Goal: Task Accomplishment & Management: Manage account settings

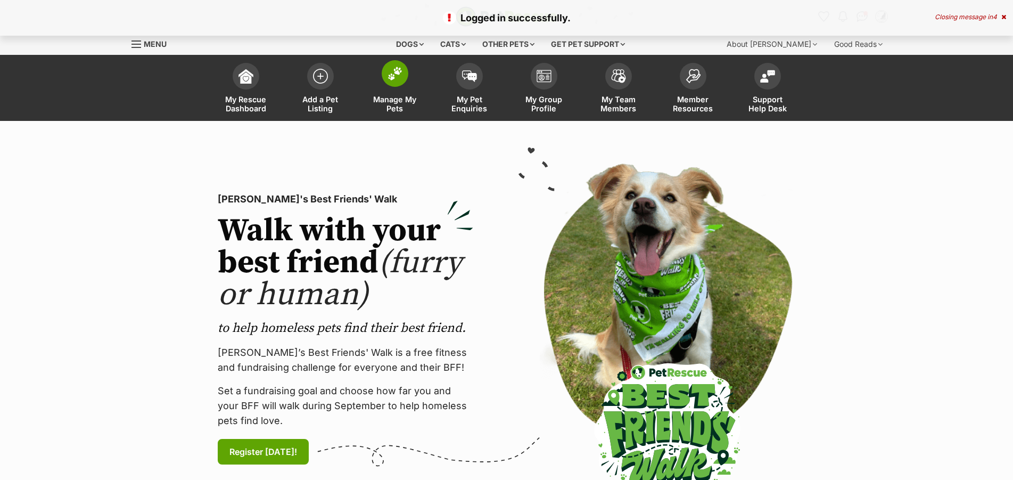
click at [393, 80] on img at bounding box center [395, 74] width 15 height 14
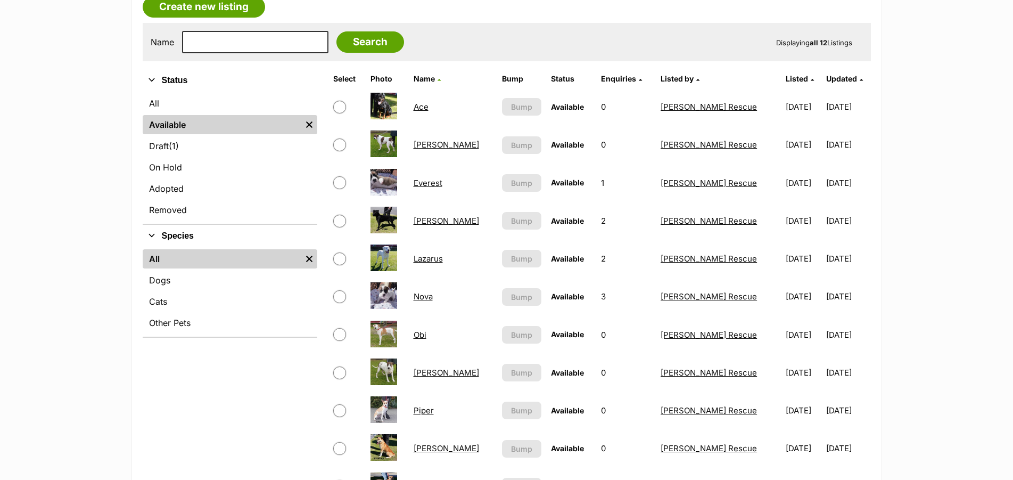
scroll to position [217, 0]
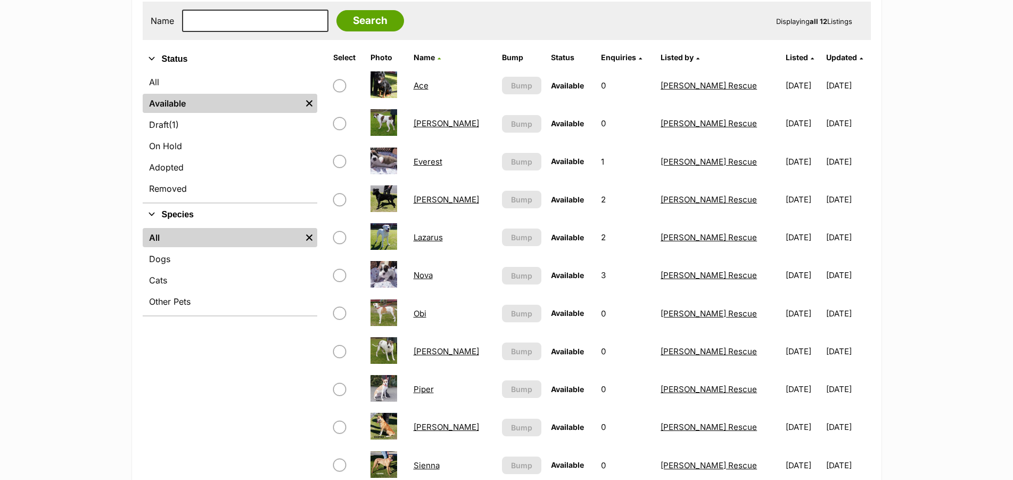
click at [421, 204] on link "[PERSON_NAME]" at bounding box center [446, 199] width 65 height 10
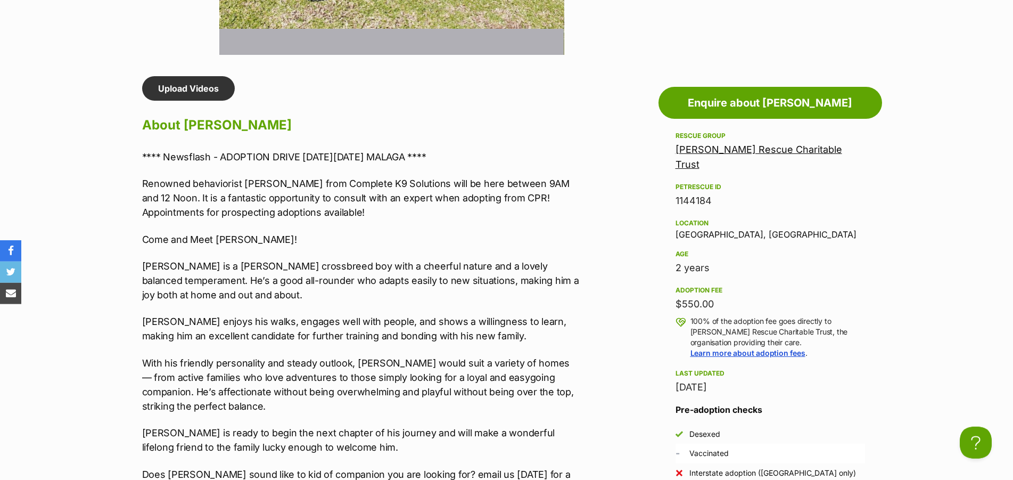
scroll to position [869, 0]
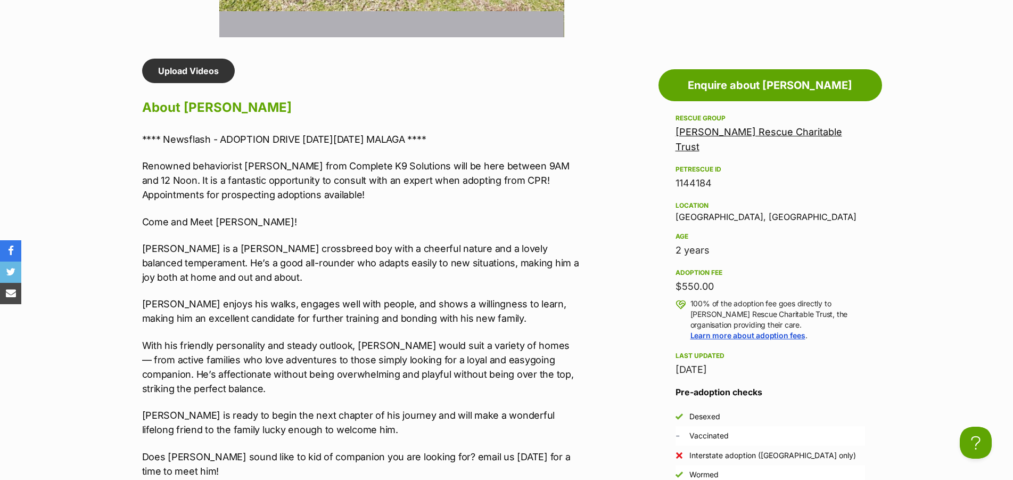
drag, startPoint x: 718, startPoint y: 280, endPoint x: 675, endPoint y: 282, distance: 42.6
click at [675, 282] on aside "Rescue group Celebrity Pets Rescue Charitable Trust PetRescue ID 1144184 Locati…" at bounding box center [771, 343] width 224 height 463
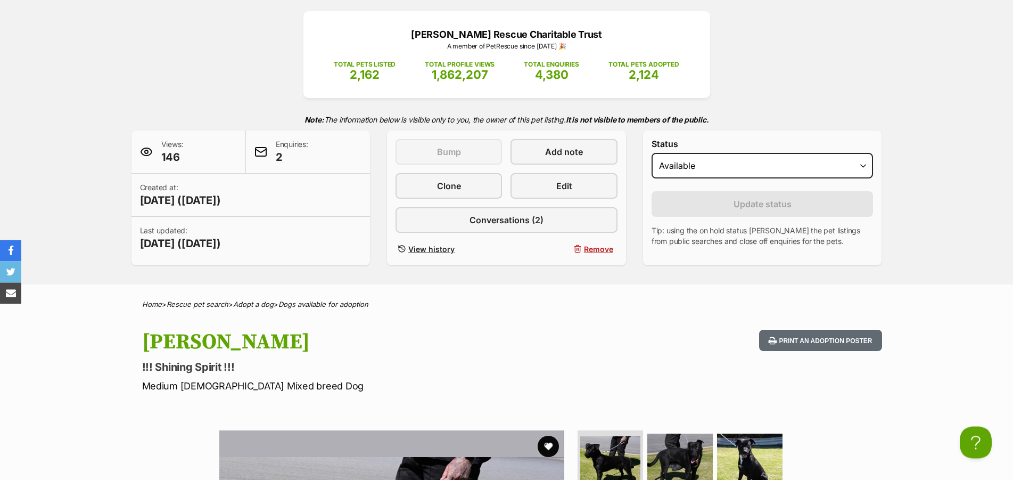
scroll to position [109, 0]
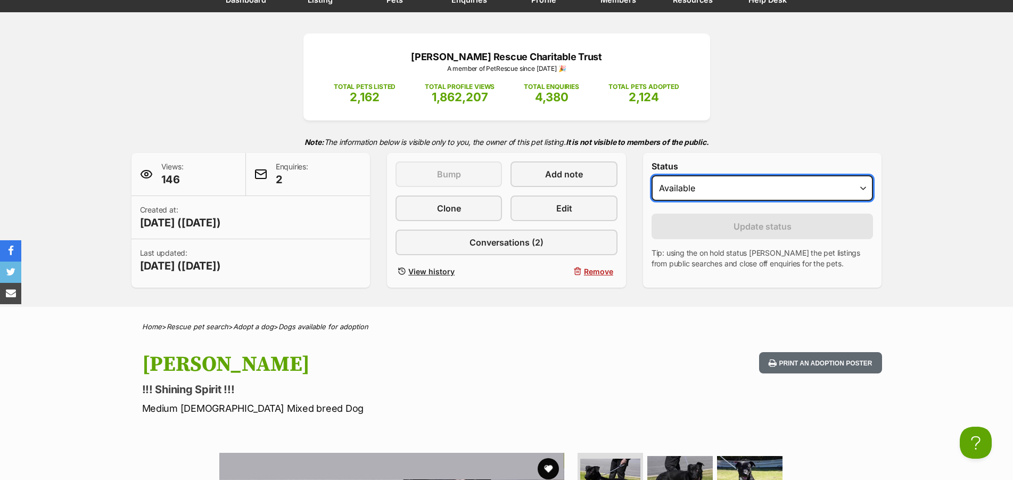
click at [652, 175] on select "Draft - not available as listing has enquires Available On hold Adopted" at bounding box center [763, 188] width 222 height 26
select select "rehomed"
click option "Adopted" at bounding box center [0, 0] width 0 height 0
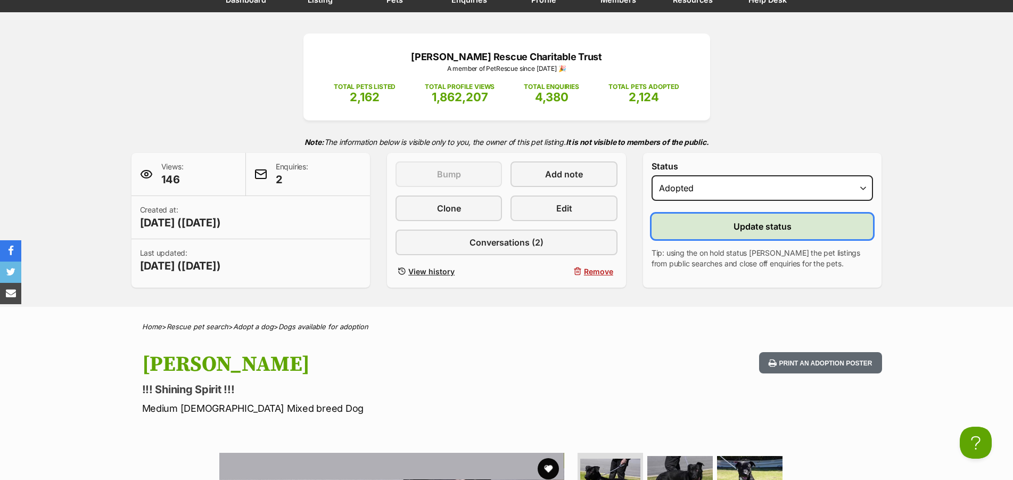
click at [758, 233] on span "Update status" at bounding box center [763, 226] width 58 height 13
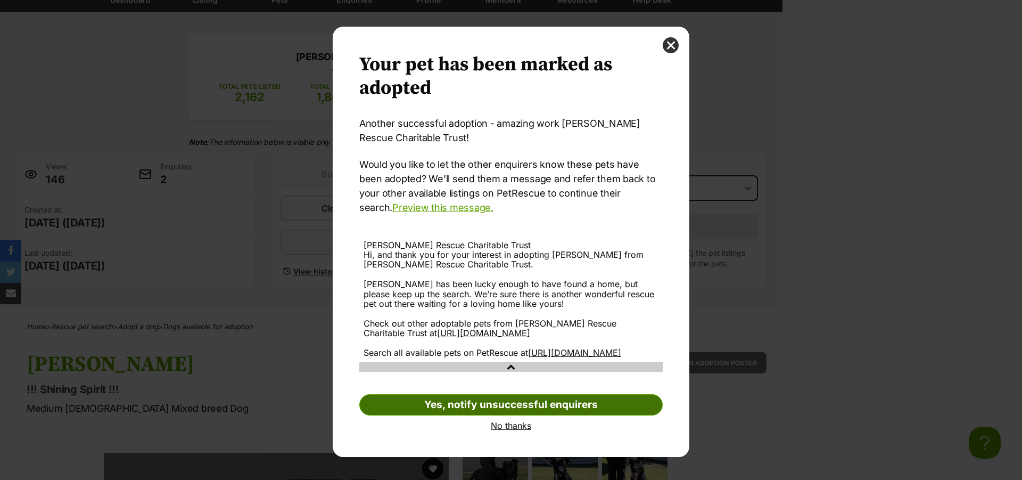
click at [512, 415] on link "Yes, notify unsuccessful enquirers" at bounding box center [510, 404] width 303 height 21
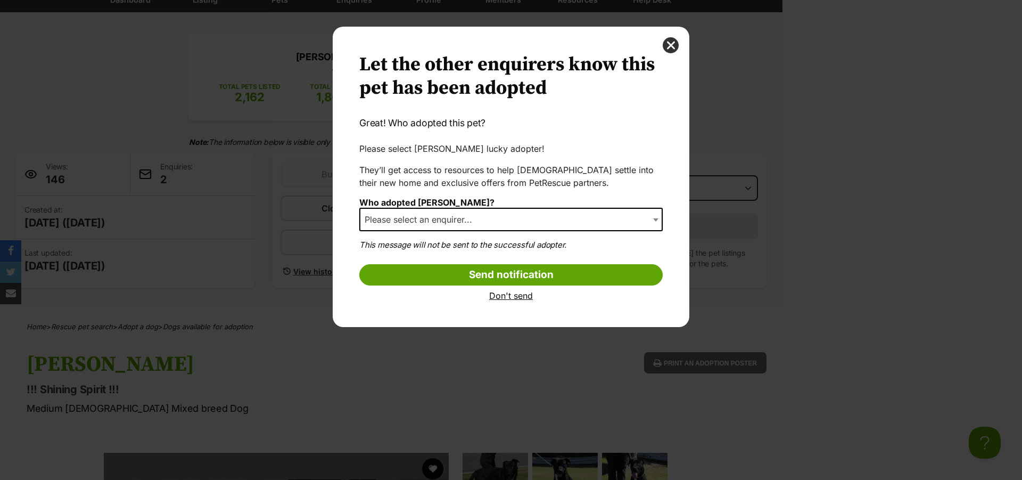
click at [656, 221] on b "Dialog Window - Close (Press escape to close)" at bounding box center [655, 219] width 5 height 3
select select "2026417"
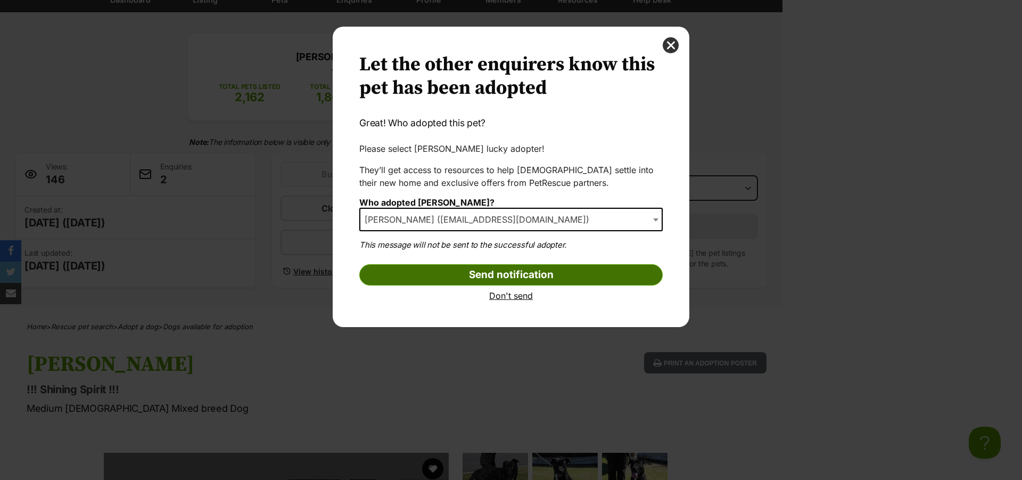
click at [476, 277] on input "Send notification" at bounding box center [510, 274] width 303 height 21
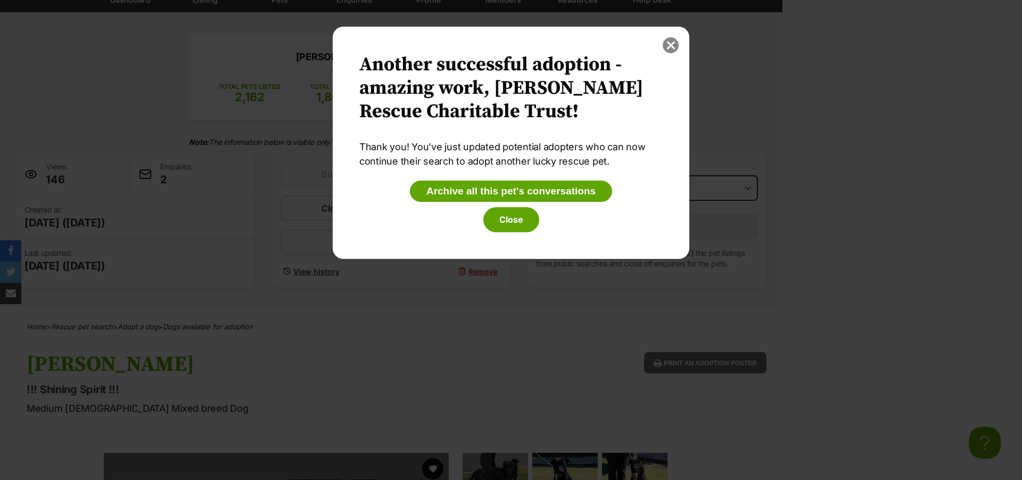
click at [671, 43] on button "close" at bounding box center [671, 45] width 16 height 16
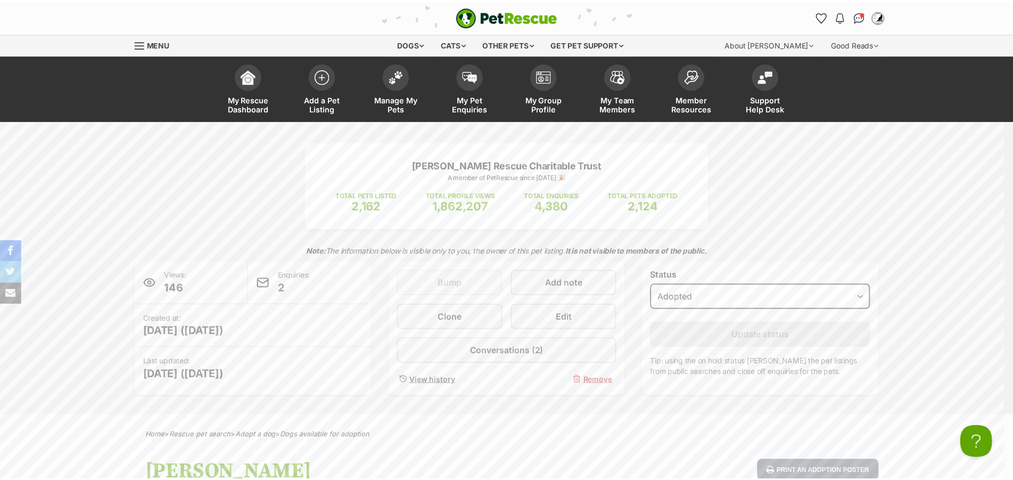
scroll to position [109, 0]
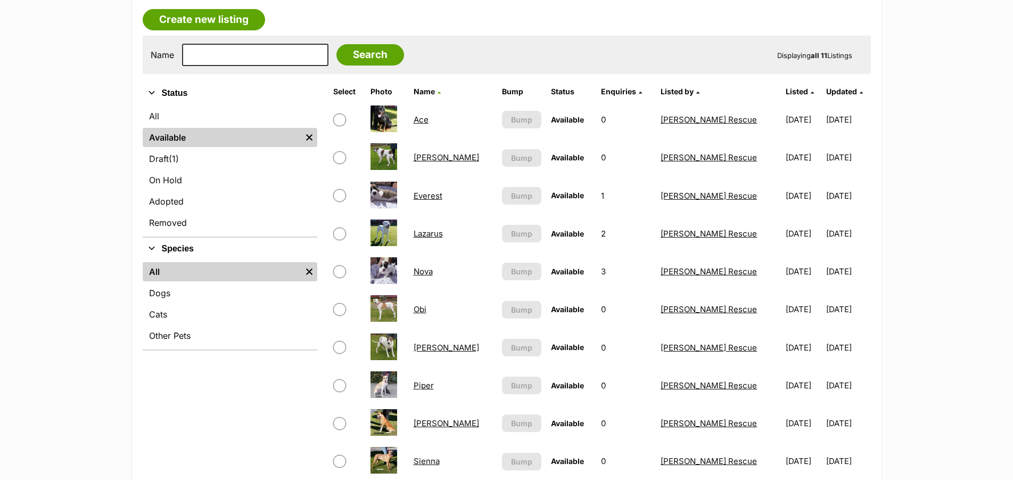
scroll to position [217, 0]
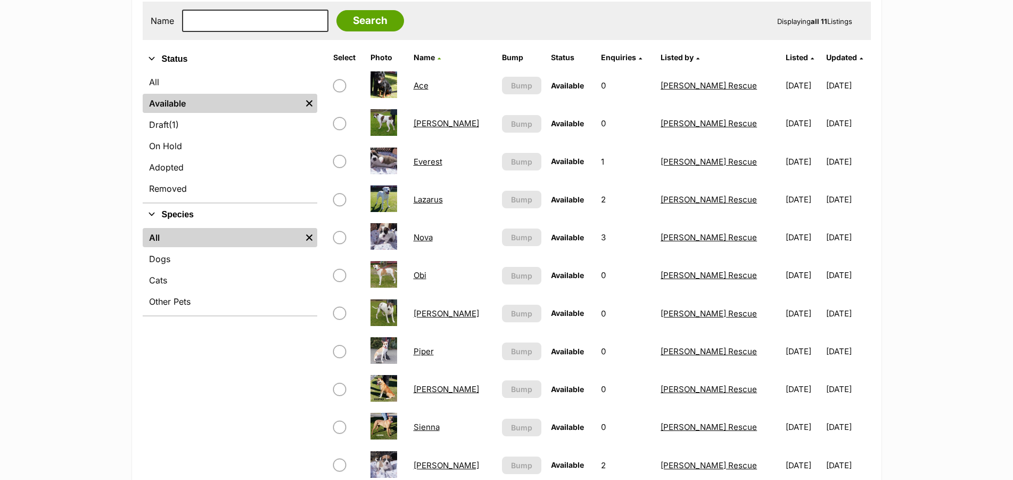
click at [341, 92] on input "checkbox" at bounding box center [339, 85] width 13 height 13
checkbox input "true"
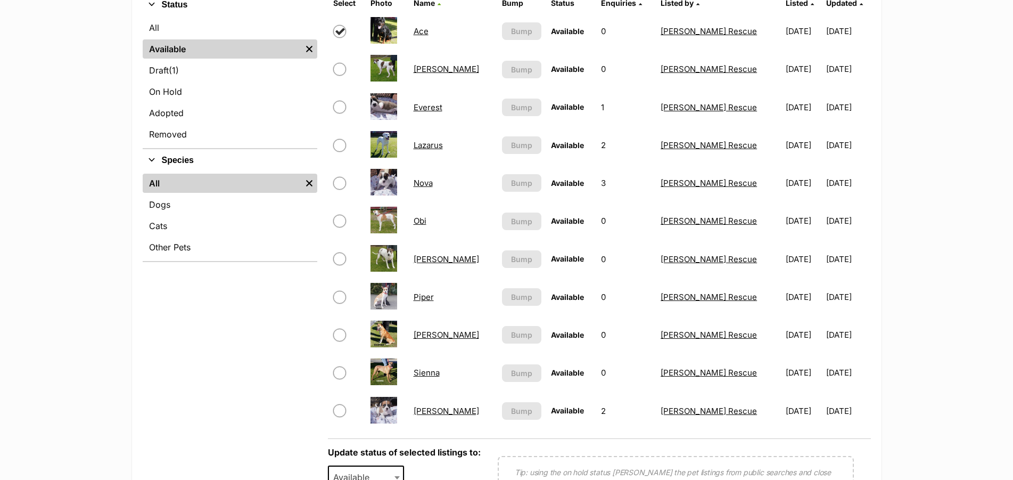
click at [340, 190] on input "checkbox" at bounding box center [339, 183] width 13 height 13
checkbox input "false"
click at [336, 227] on input "checkbox" at bounding box center [339, 221] width 13 height 13
checkbox input "true"
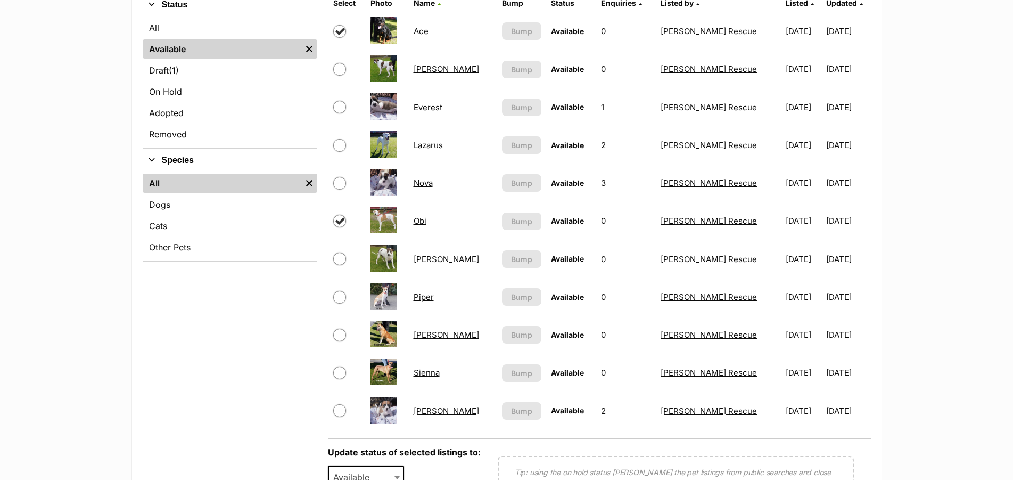
click at [340, 417] on input "checkbox" at bounding box center [339, 410] width 13 height 13
checkbox input "true"
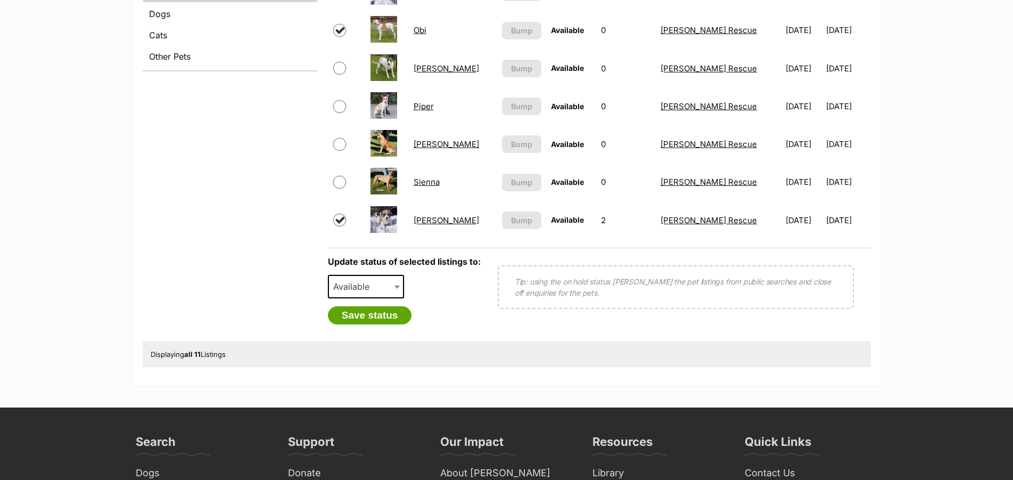
scroll to position [489, 0]
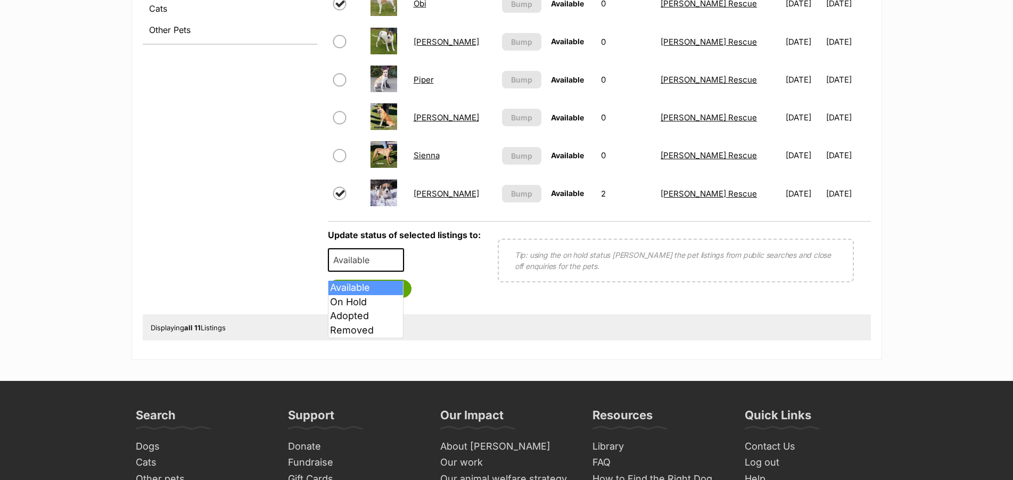
click at [395, 272] on span at bounding box center [398, 259] width 11 height 23
select select "rehomed"
click at [375, 298] on button "Save status" at bounding box center [370, 289] width 84 height 18
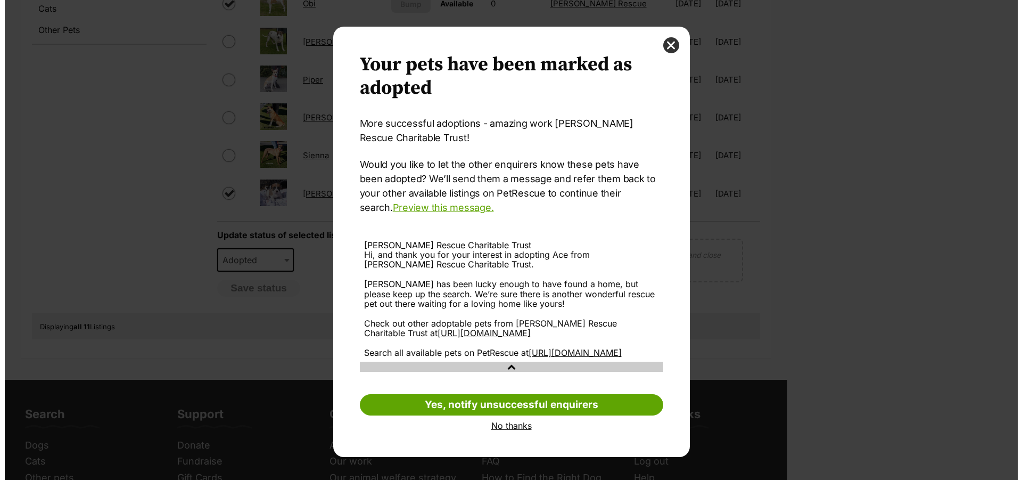
scroll to position [0, 0]
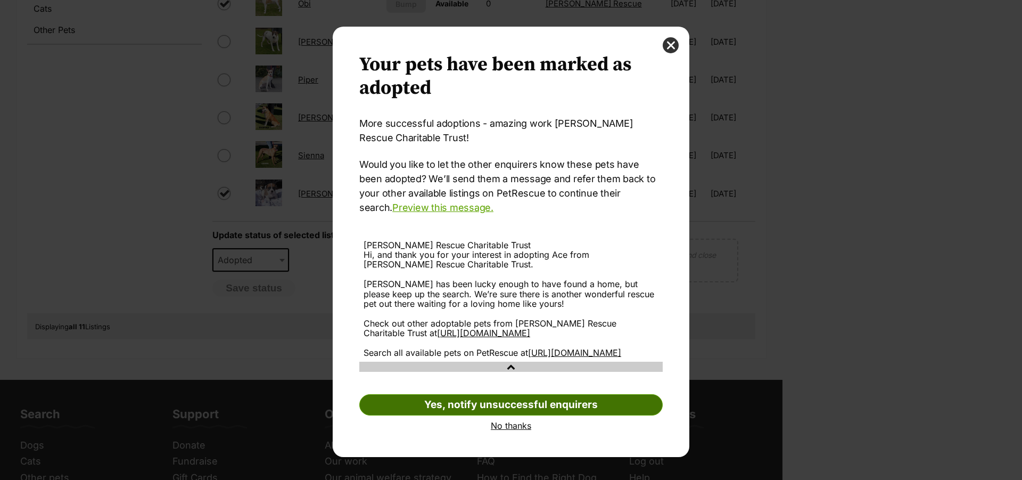
click at [537, 415] on link "Yes, notify unsuccessful enquirers" at bounding box center [510, 404] width 303 height 21
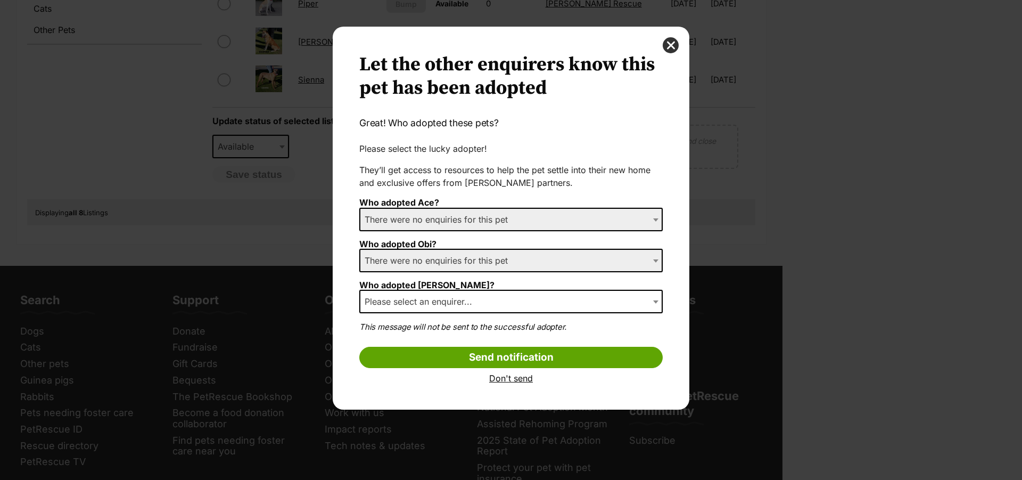
click at [656, 301] on b "Dialog Window - Close (Press escape to close)" at bounding box center [655, 301] width 5 height 3
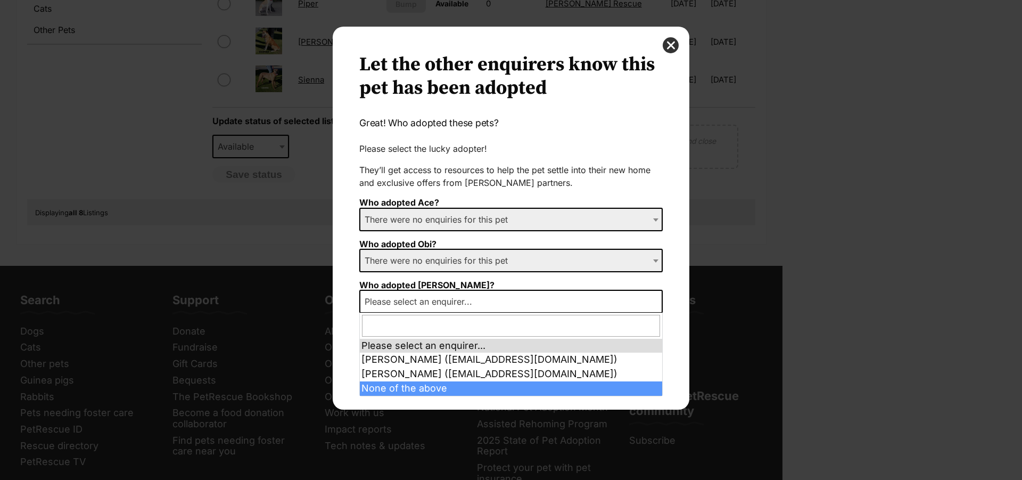
select select "other"
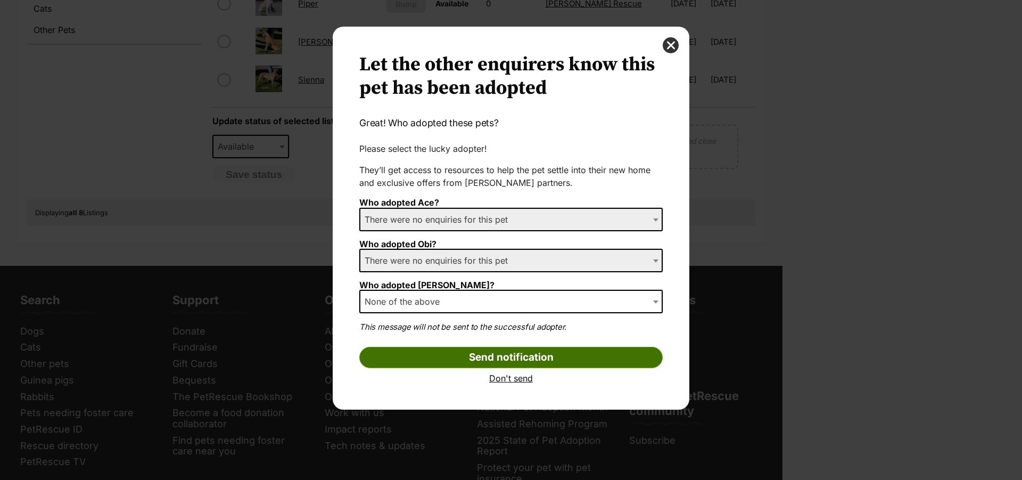
click at [573, 350] on input "Send notification" at bounding box center [510, 357] width 303 height 21
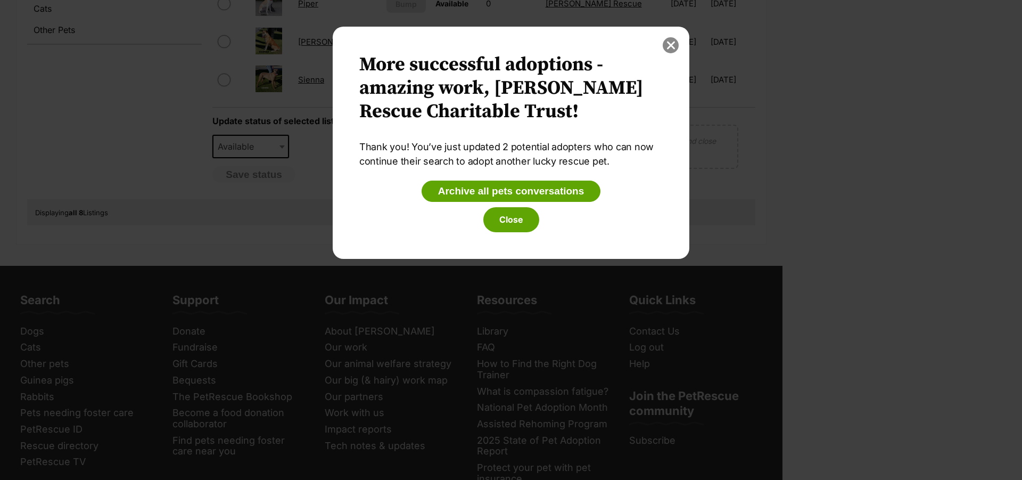
click at [672, 40] on button "close" at bounding box center [671, 45] width 16 height 16
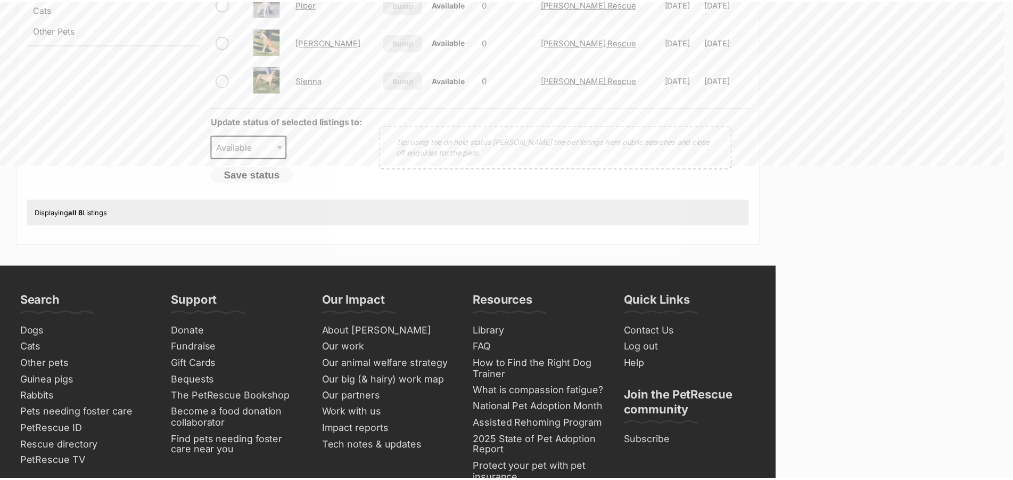
scroll to position [489, 0]
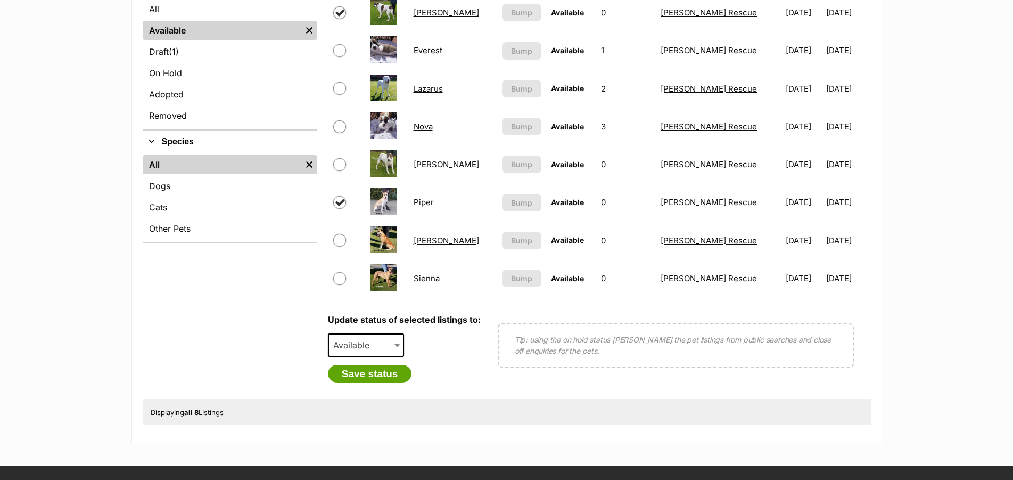
scroll to position [272, 0]
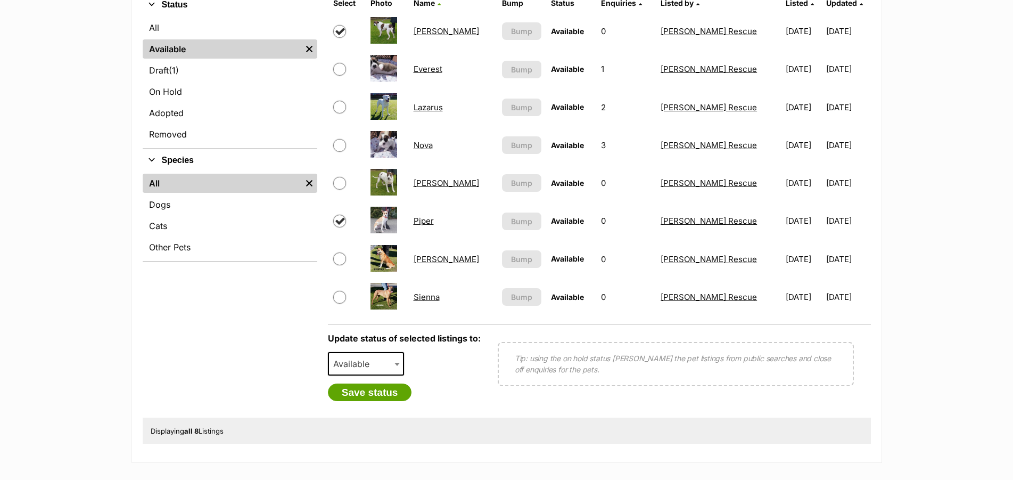
click at [339, 38] on input "checkbox" at bounding box center [339, 31] width 13 height 13
checkbox input "false"
click at [339, 76] on input "checkbox" at bounding box center [339, 69] width 13 height 13
checkbox input "true"
click at [339, 227] on input "checkbox" at bounding box center [339, 221] width 13 height 13
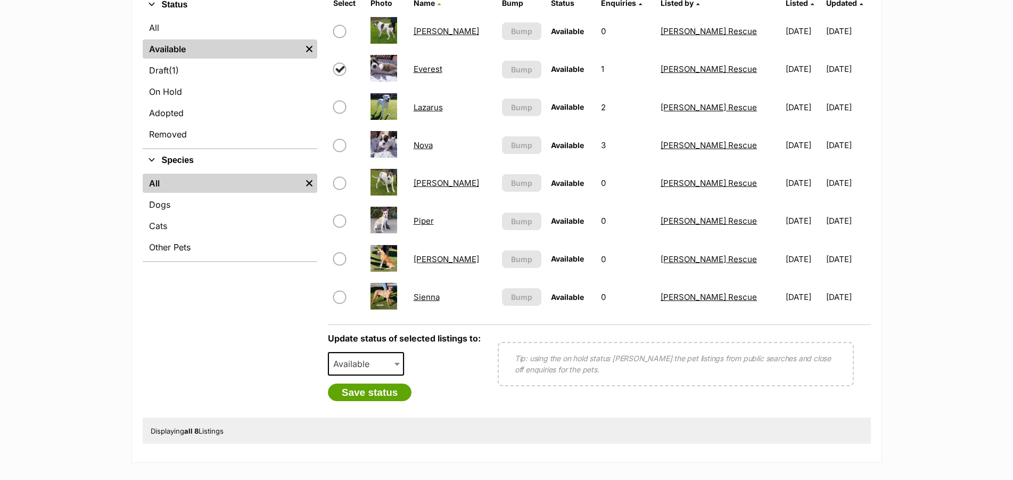
checkbox input "false"
click at [340, 152] on input "checkbox" at bounding box center [339, 145] width 13 height 13
checkbox input "false"
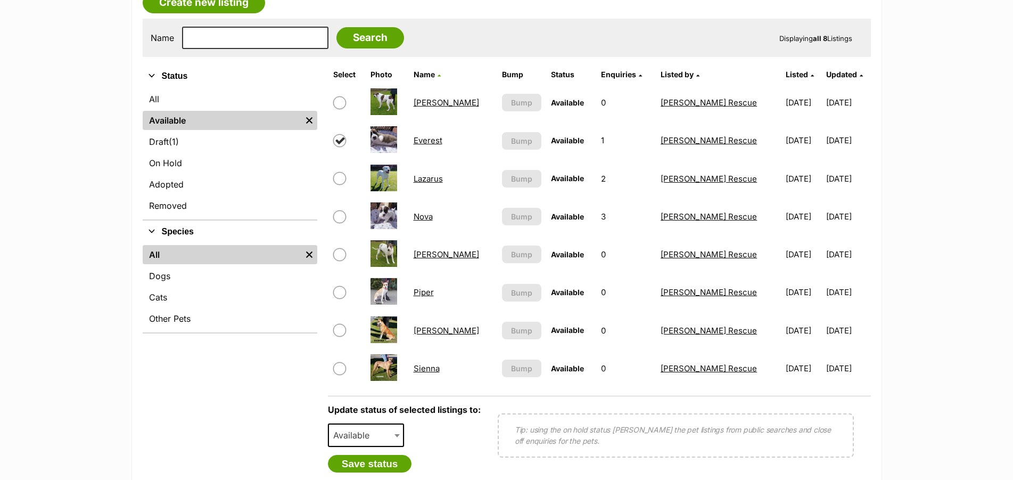
scroll to position [217, 0]
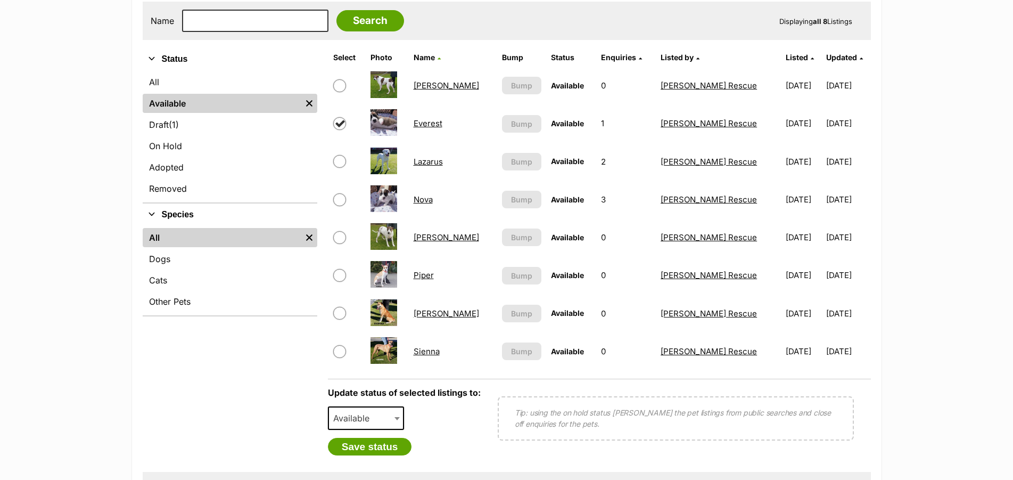
click at [398, 430] on span at bounding box center [398, 417] width 11 height 23
select select "rehomed"
click at [377, 453] on button "Save status" at bounding box center [370, 447] width 84 height 18
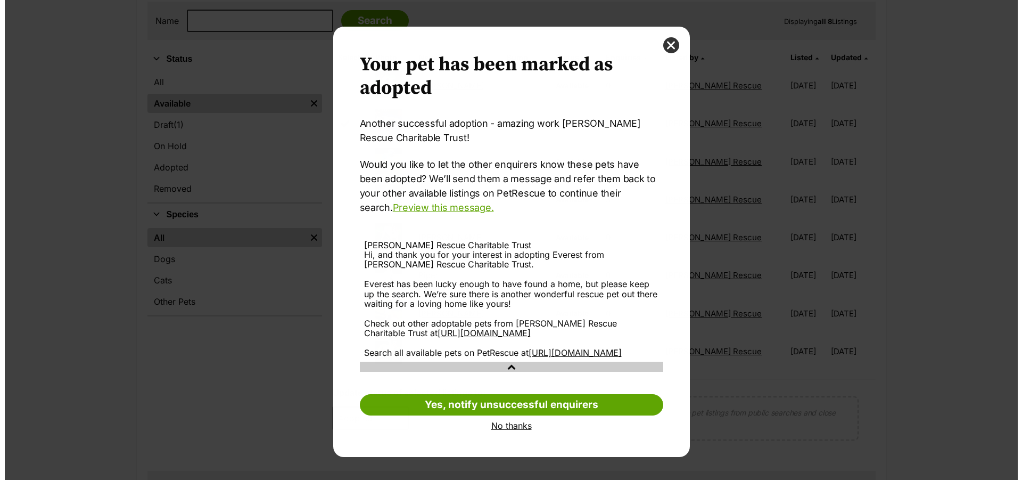
scroll to position [0, 0]
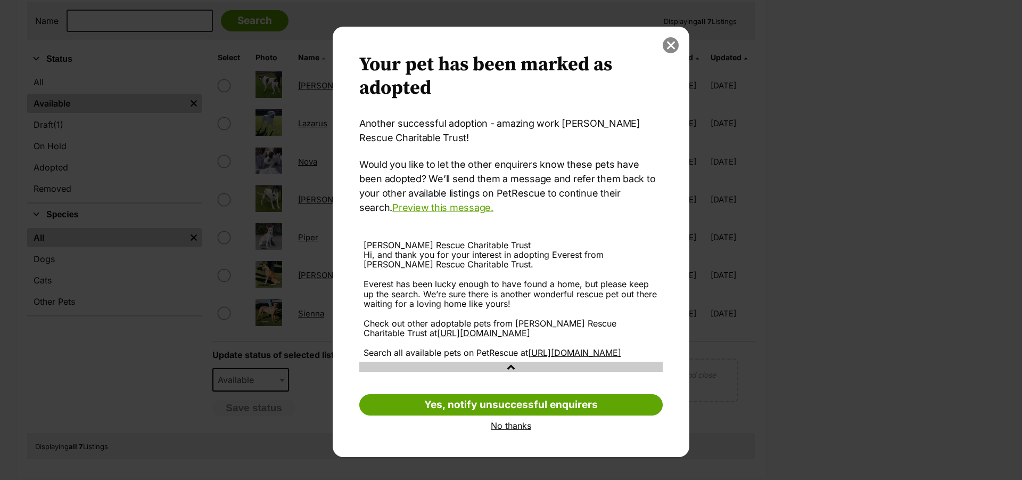
click at [670, 44] on button "close" at bounding box center [671, 45] width 16 height 16
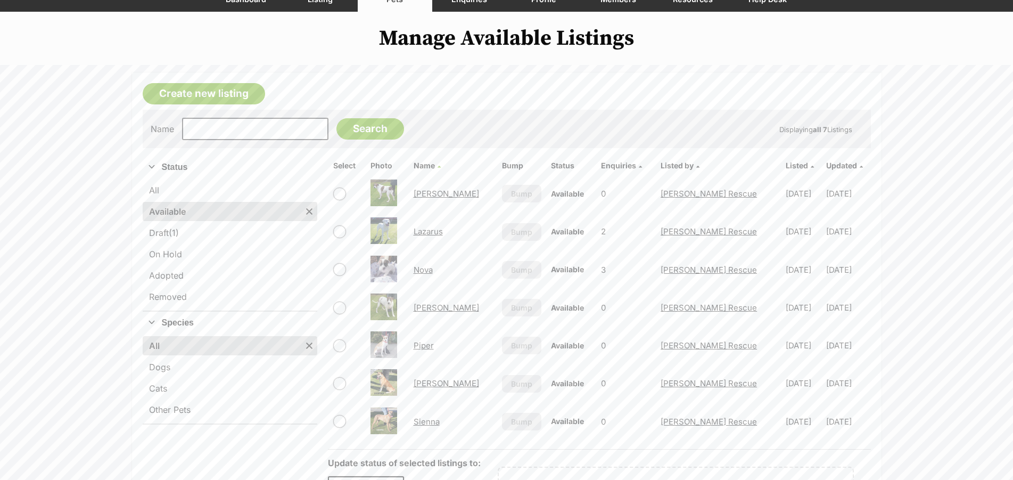
scroll to position [109, 0]
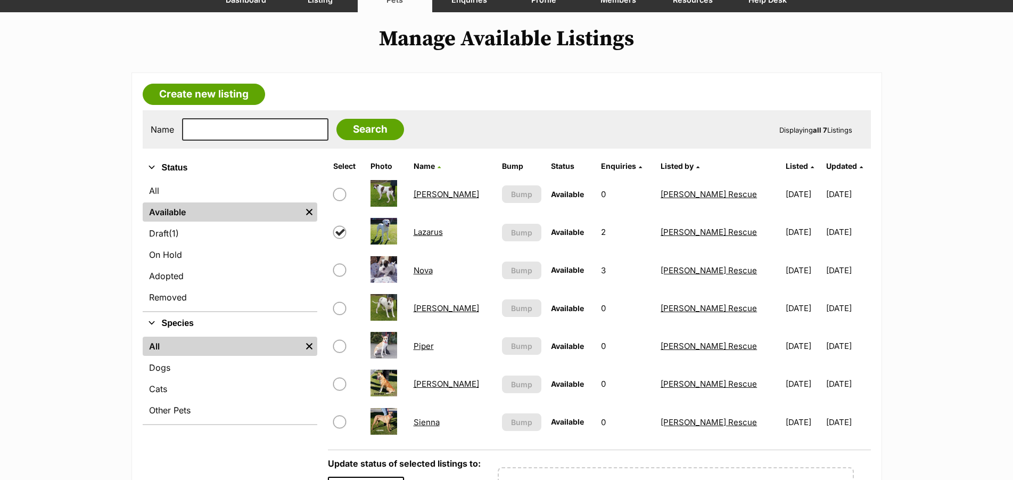
scroll to position [109, 0]
click at [343, 238] on input "checkbox" at bounding box center [339, 232] width 13 height 13
checkbox input "false"
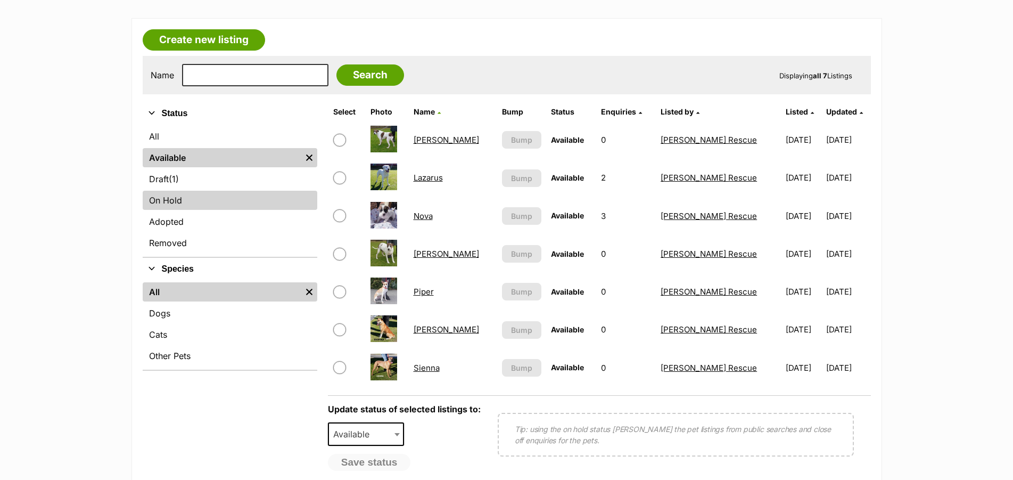
click at [178, 206] on link "On Hold" at bounding box center [230, 200] width 175 height 19
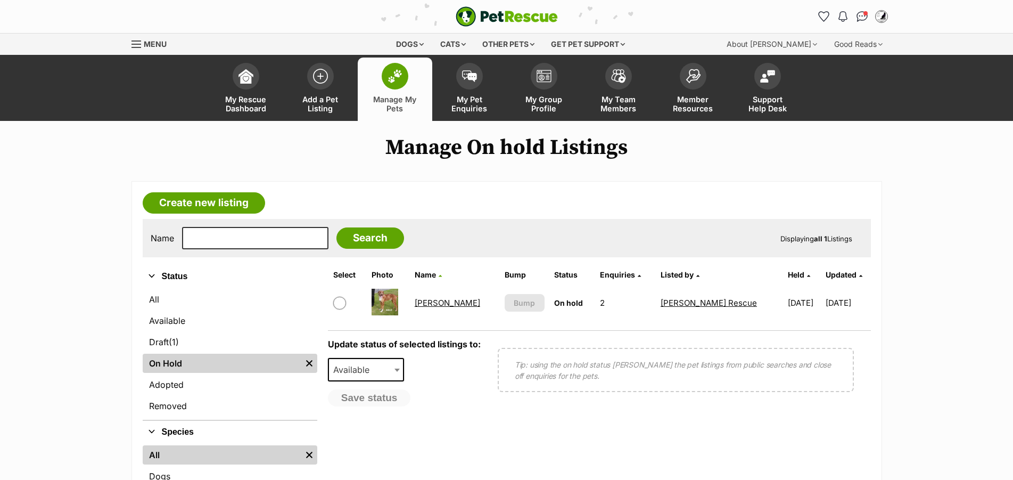
click at [341, 309] on input "checkbox" at bounding box center [339, 303] width 13 height 13
checkbox input "true"
click at [397, 372] on b at bounding box center [396, 369] width 5 height 3
select select "rehomed"
click at [393, 407] on button "Save status" at bounding box center [370, 398] width 84 height 18
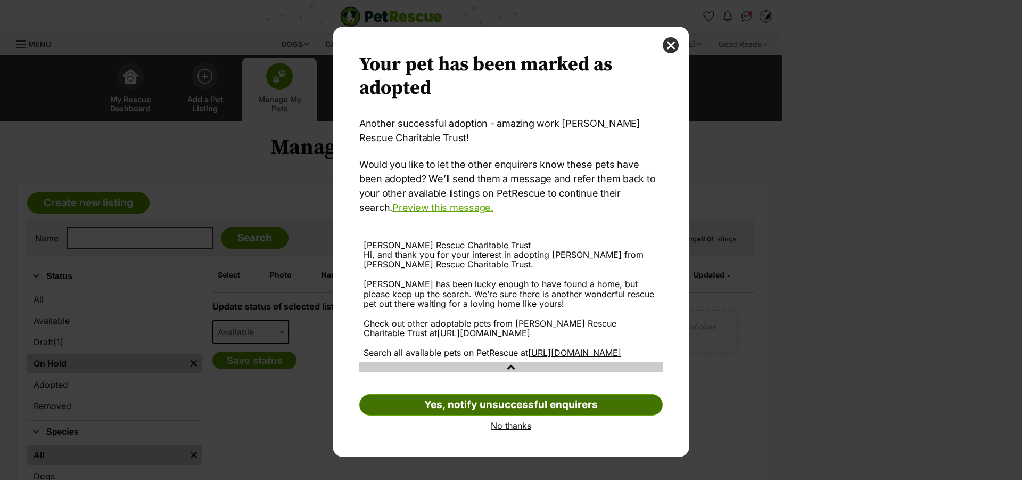
click at [583, 415] on link "Yes, notify unsuccessful enquirers" at bounding box center [510, 404] width 303 height 21
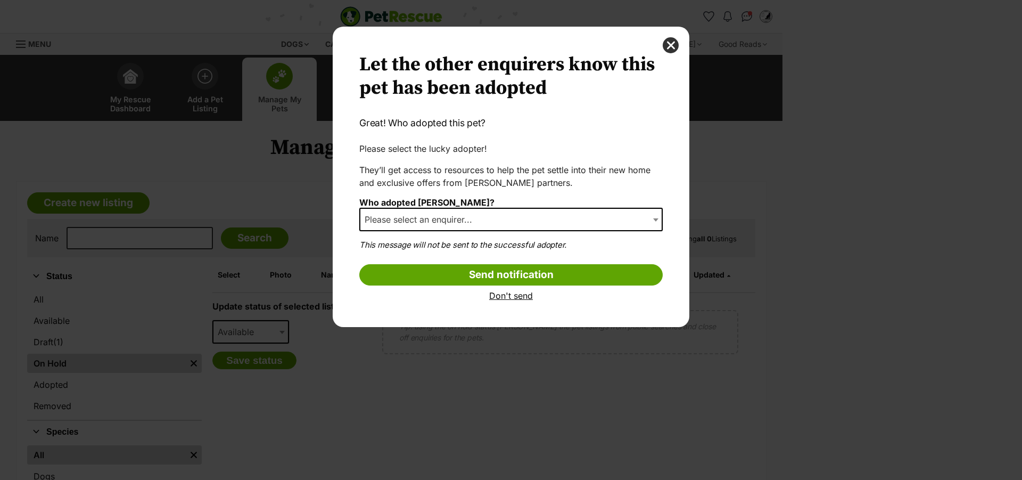
click at [618, 221] on span "Please select an enquirer..." at bounding box center [510, 219] width 303 height 23
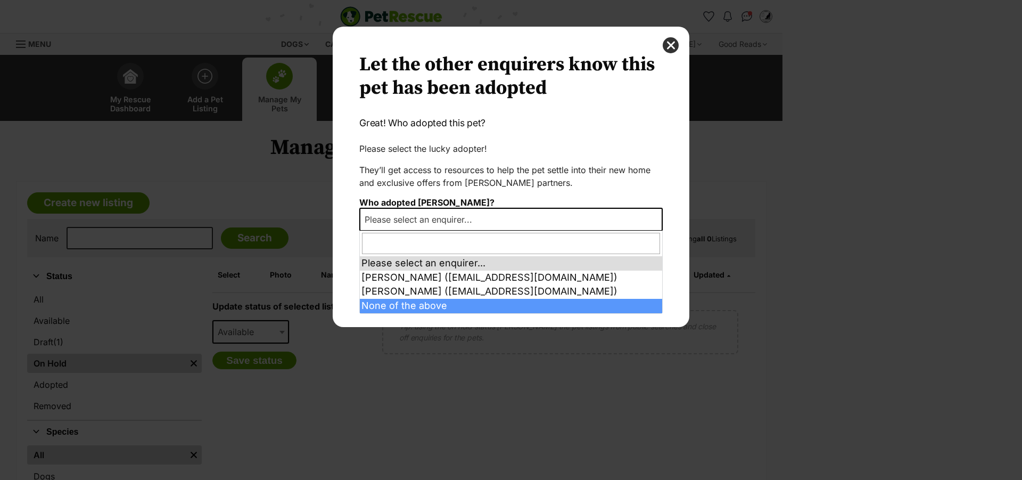
select select "other"
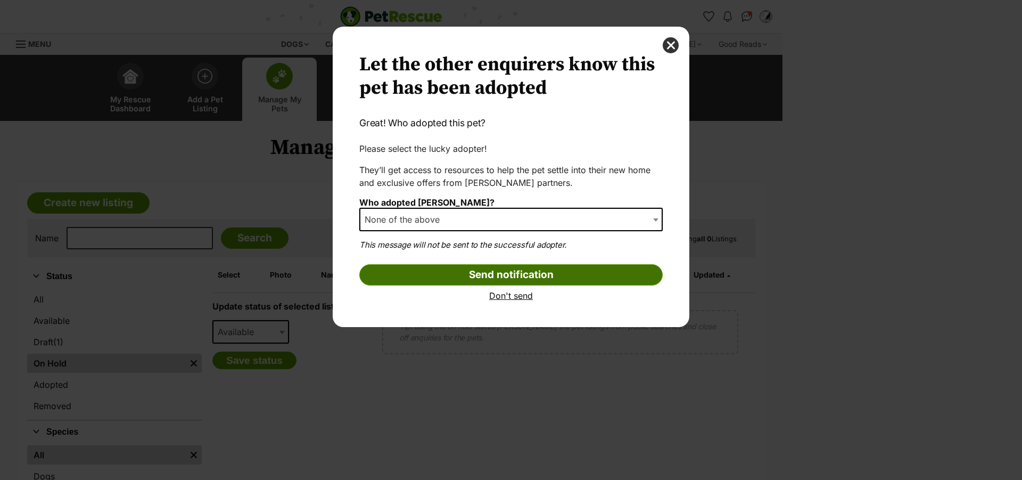
click at [495, 274] on input "Send notification" at bounding box center [510, 274] width 303 height 21
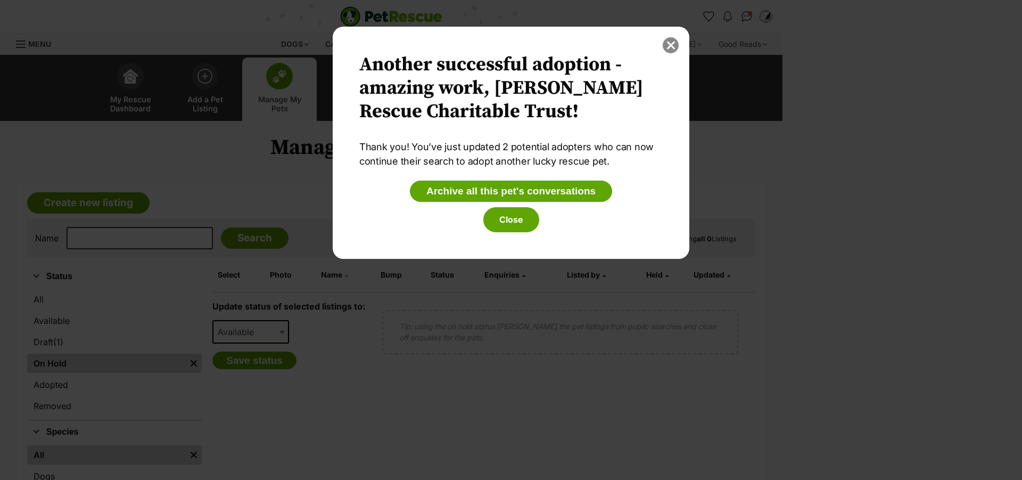
click at [675, 47] on button "close" at bounding box center [671, 45] width 16 height 16
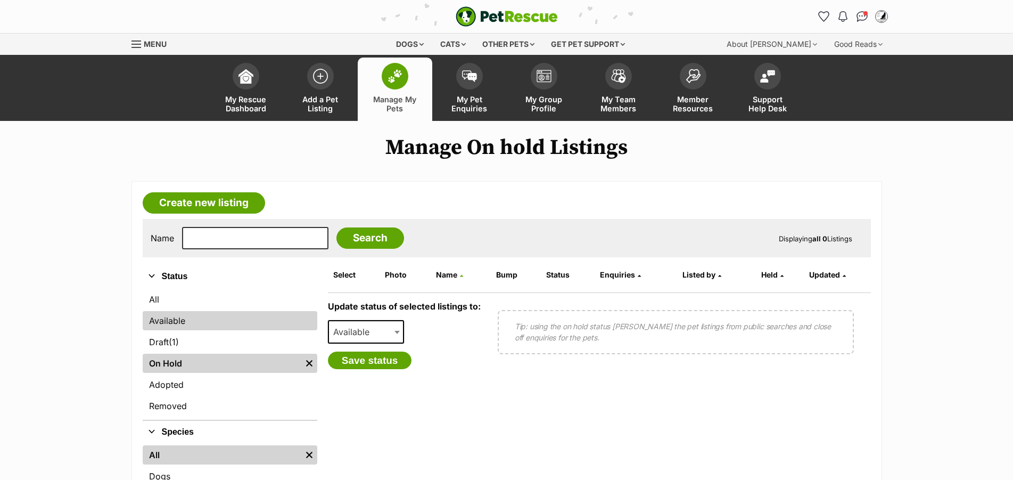
click at [169, 330] on link "Available" at bounding box center [230, 320] width 175 height 19
